Goal: Information Seeking & Learning: Learn about a topic

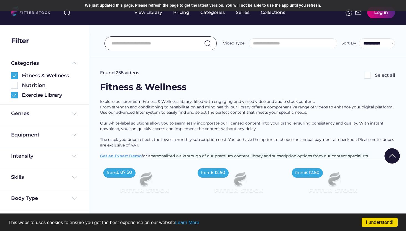
select select
select select "**********"
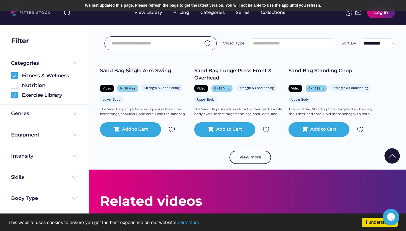
scroll to position [5878, 0]
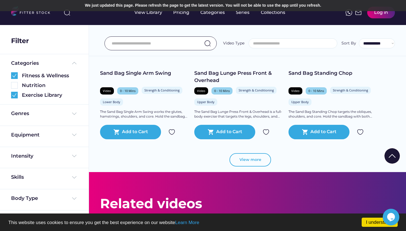
click at [255, 158] on button "View more" at bounding box center [251, 159] width 42 height 13
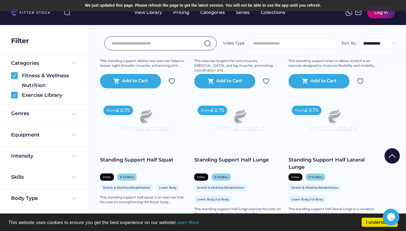
scroll to position [6085, 0]
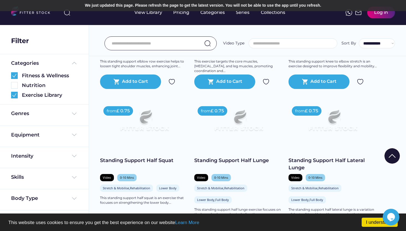
click at [243, 126] on img at bounding box center [238, 123] width 71 height 40
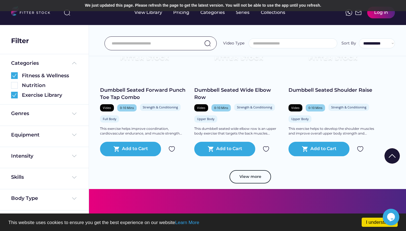
scroll to position [7009, 0]
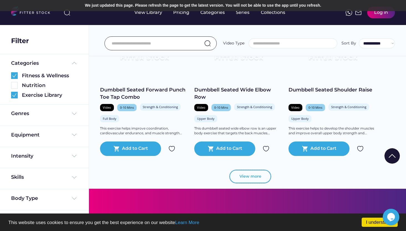
click at [246, 178] on button "View more" at bounding box center [251, 175] width 42 height 13
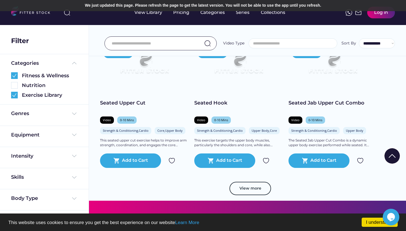
scroll to position [8002, 0]
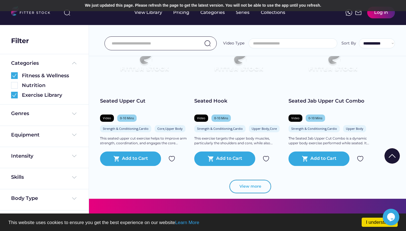
click at [254, 185] on button "View more" at bounding box center [251, 185] width 42 height 13
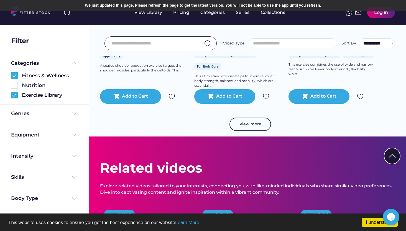
scroll to position [9089, 0]
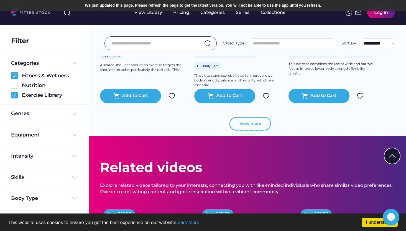
click at [241, 127] on button "View more" at bounding box center [251, 123] width 42 height 13
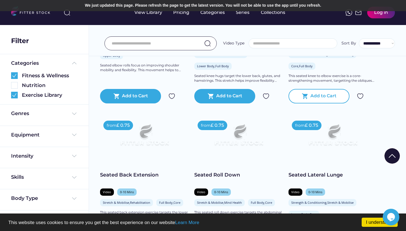
scroll to position [9533, 0]
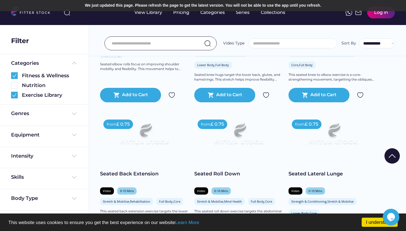
click at [206, 161] on div at bounding box center [203, 175] width 28 height 28
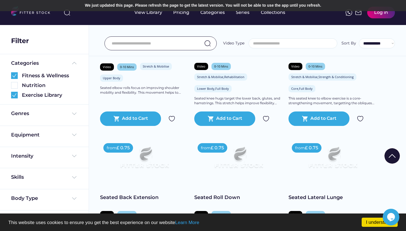
scroll to position [9511, 0]
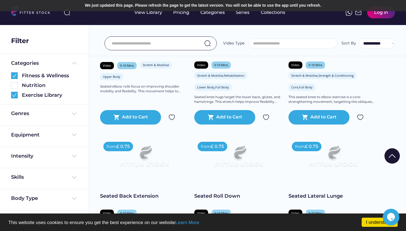
click at [204, 182] on div at bounding box center [203, 175] width 28 height 28
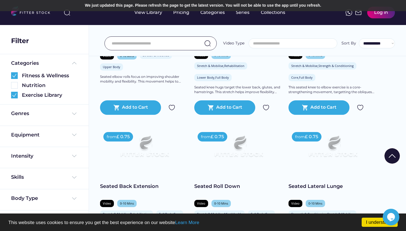
scroll to position [9522, 0]
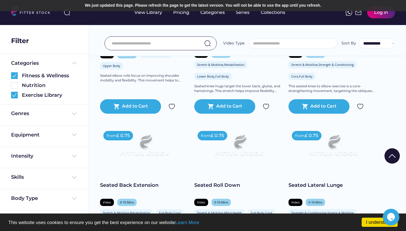
click at [203, 169] on div at bounding box center [203, 175] width 28 height 28
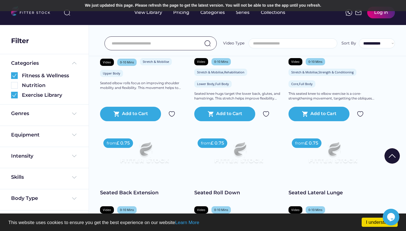
scroll to position [9516, 0]
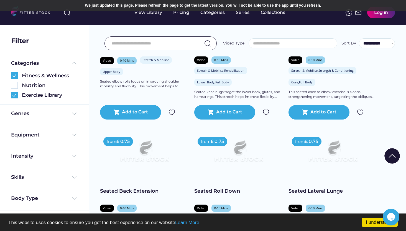
click at [239, 162] on img at bounding box center [238, 153] width 71 height 40
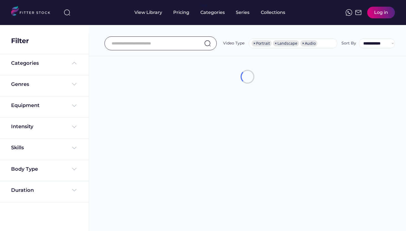
select select "**********"
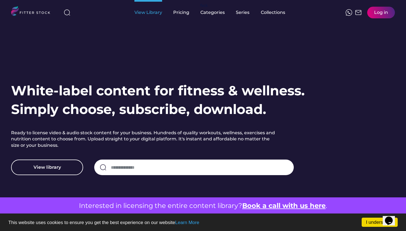
click at [154, 14] on div "View Library" at bounding box center [149, 12] width 28 height 6
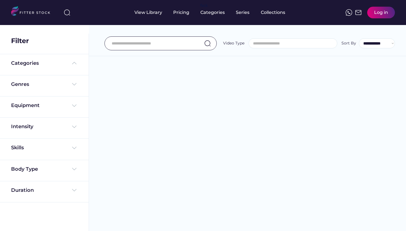
select select
select select "**********"
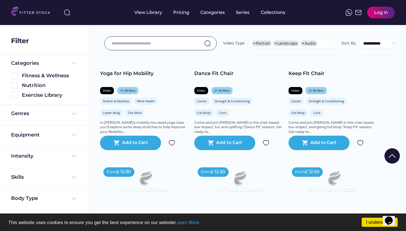
scroll to position [284, 0]
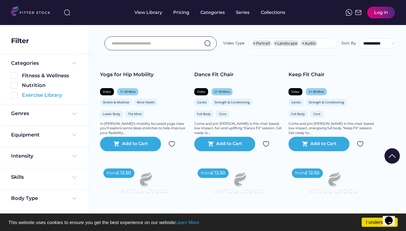
click at [25, 96] on div "Exercise Library" at bounding box center [50, 95] width 56 height 7
click at [14, 95] on img at bounding box center [14, 95] width 7 height 7
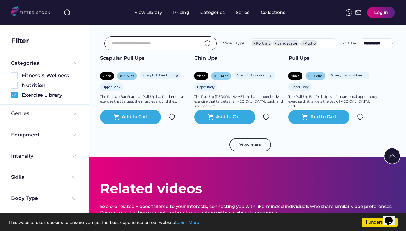
scroll to position [1005, 0]
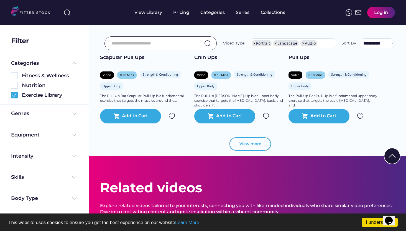
click at [258, 137] on button "View more" at bounding box center [251, 143] width 42 height 13
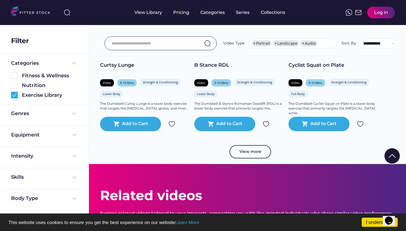
scroll to position [1939, 0]
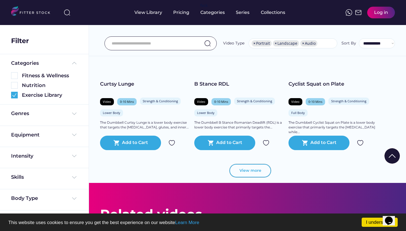
click at [259, 168] on button "View more" at bounding box center [251, 170] width 42 height 13
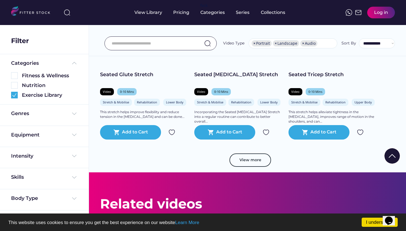
scroll to position [2911, 0]
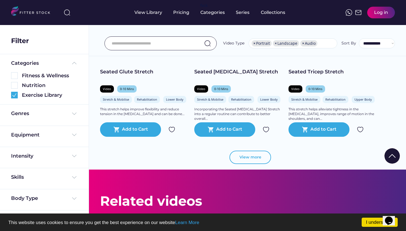
click at [255, 153] on button "View more" at bounding box center [251, 156] width 42 height 13
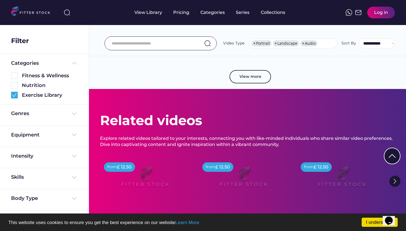
scroll to position [4020, 0]
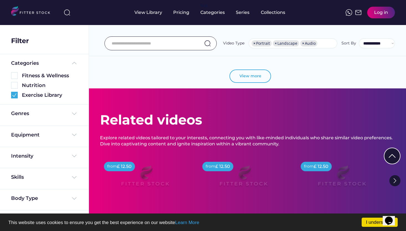
click at [256, 72] on button "View more" at bounding box center [251, 75] width 42 height 13
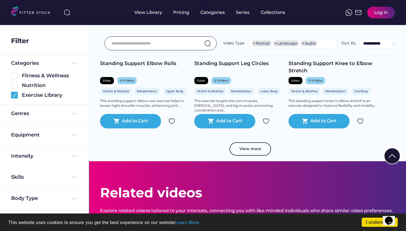
scroll to position [4981, 0]
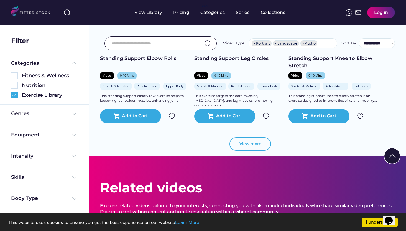
click at [250, 137] on button "View more" at bounding box center [251, 143] width 42 height 13
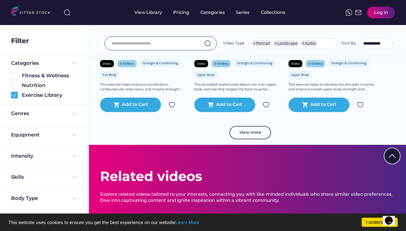
scroll to position [5996, 0]
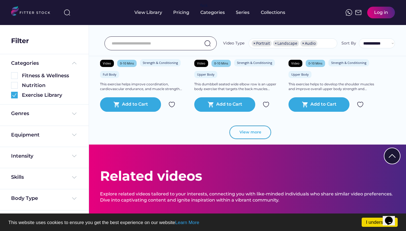
click at [252, 129] on button "View more" at bounding box center [251, 131] width 42 height 13
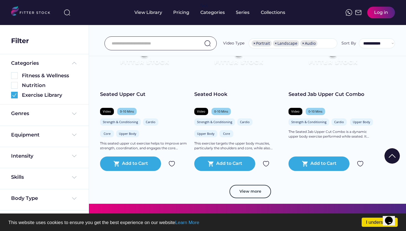
scroll to position [6977, 0]
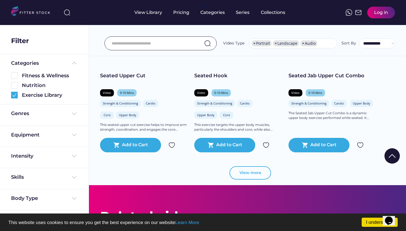
click at [256, 167] on button "View more" at bounding box center [251, 172] width 42 height 13
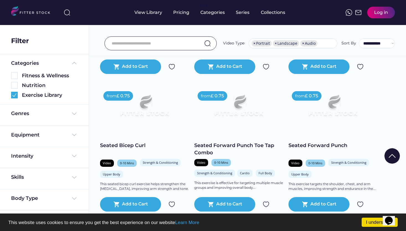
scroll to position [7352, 0]
